Goal: Check status: Check status

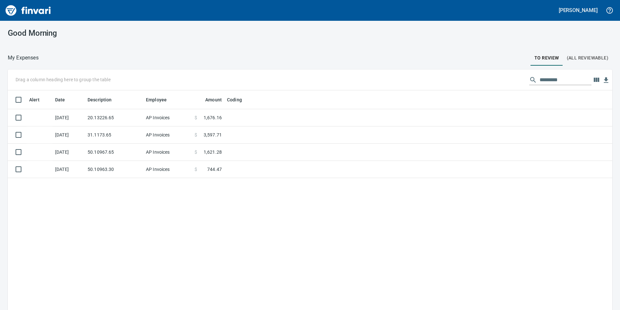
scroll to position [233, 595]
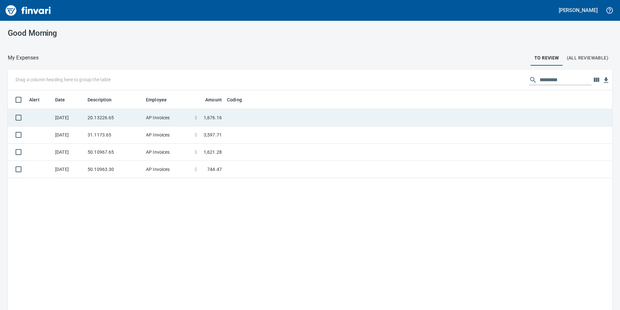
click at [103, 116] on td "20.13226.65" at bounding box center [114, 117] width 58 height 17
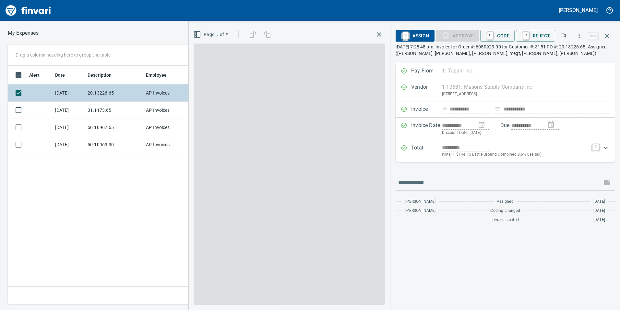
scroll to position [233, 438]
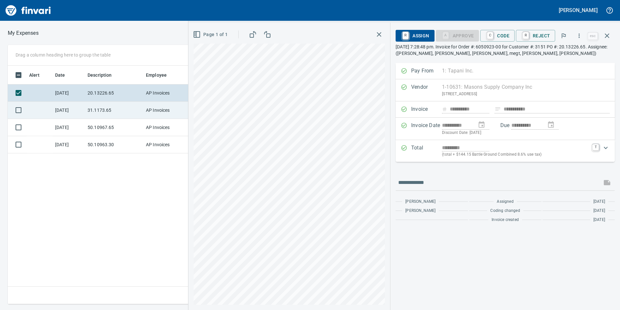
click at [90, 114] on td "31.1173.65" at bounding box center [114, 110] width 58 height 17
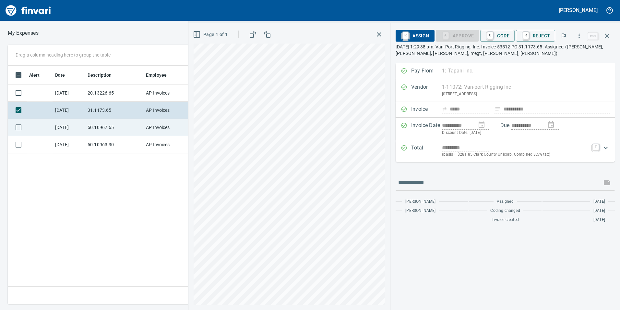
click at [101, 130] on td "50.10967.65" at bounding box center [114, 127] width 58 height 17
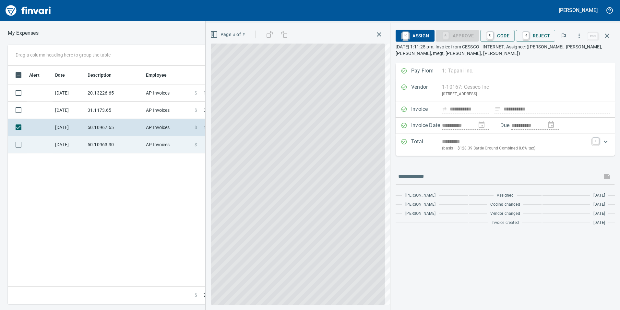
click at [103, 142] on td "50.10963.30" at bounding box center [114, 144] width 58 height 17
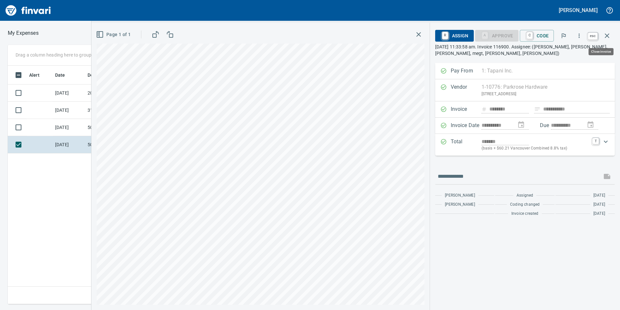
click at [607, 34] on icon "button" at bounding box center [608, 36] width 8 height 8
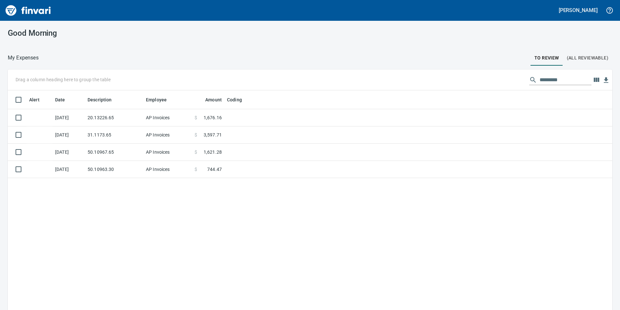
scroll to position [233, 595]
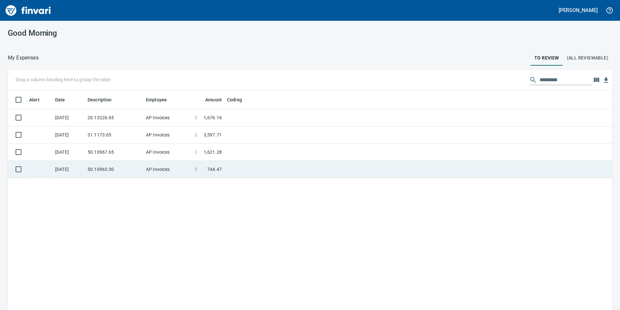
click at [139, 164] on td "50.10963.30" at bounding box center [114, 169] width 58 height 17
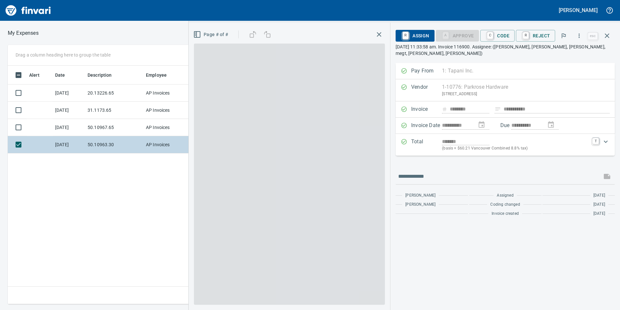
scroll to position [233, 438]
